Goal: Information Seeking & Learning: Learn about a topic

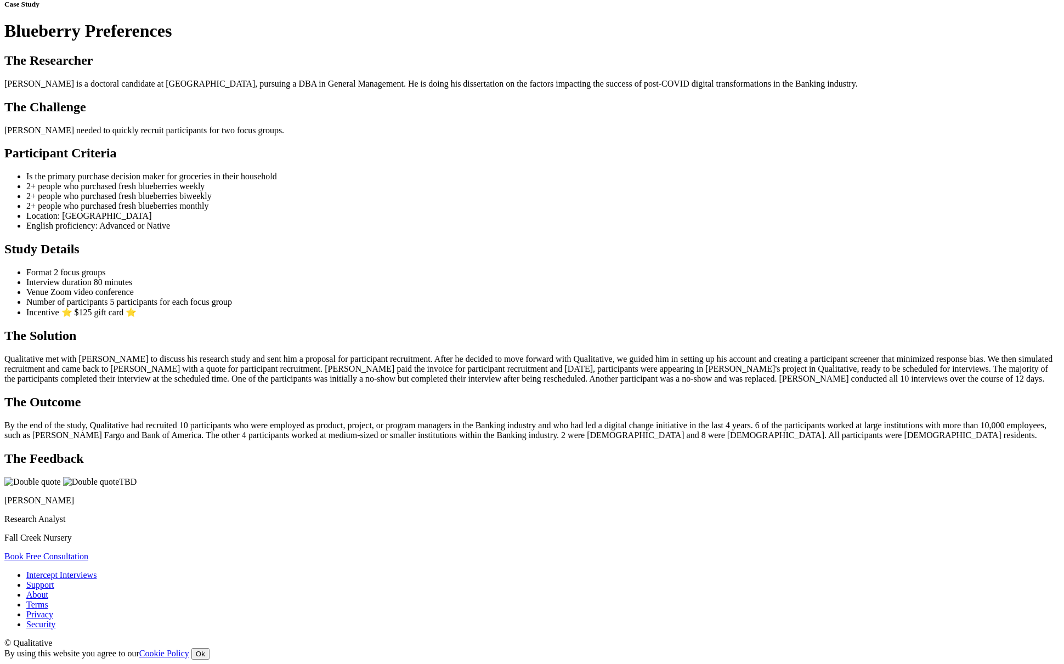
click at [883, 421] on ui-view "Case Study Blueberry Preferences The Researcher [PERSON_NAME] is a doctoral can…" at bounding box center [532, 280] width 1056 height 561
